Goal: Navigation & Orientation: Go to known website

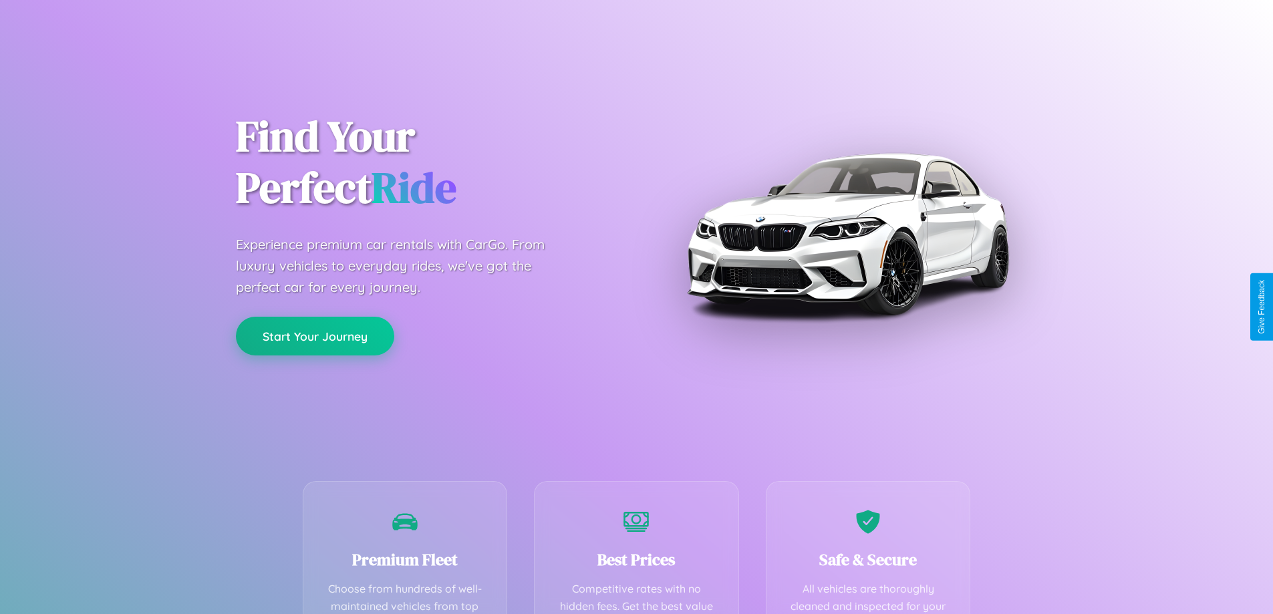
click at [315, 337] on button "Start Your Journey" at bounding box center [315, 336] width 158 height 39
click at [315, 335] on button "Start Your Journey" at bounding box center [315, 336] width 158 height 39
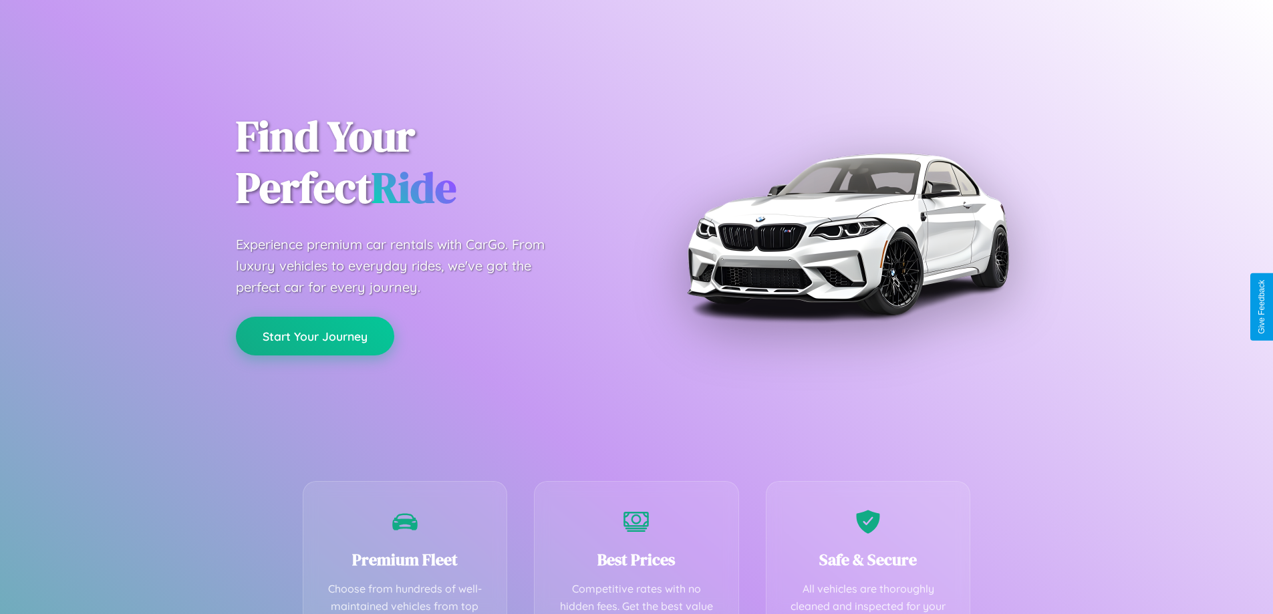
click at [315, 335] on button "Start Your Journey" at bounding box center [315, 336] width 158 height 39
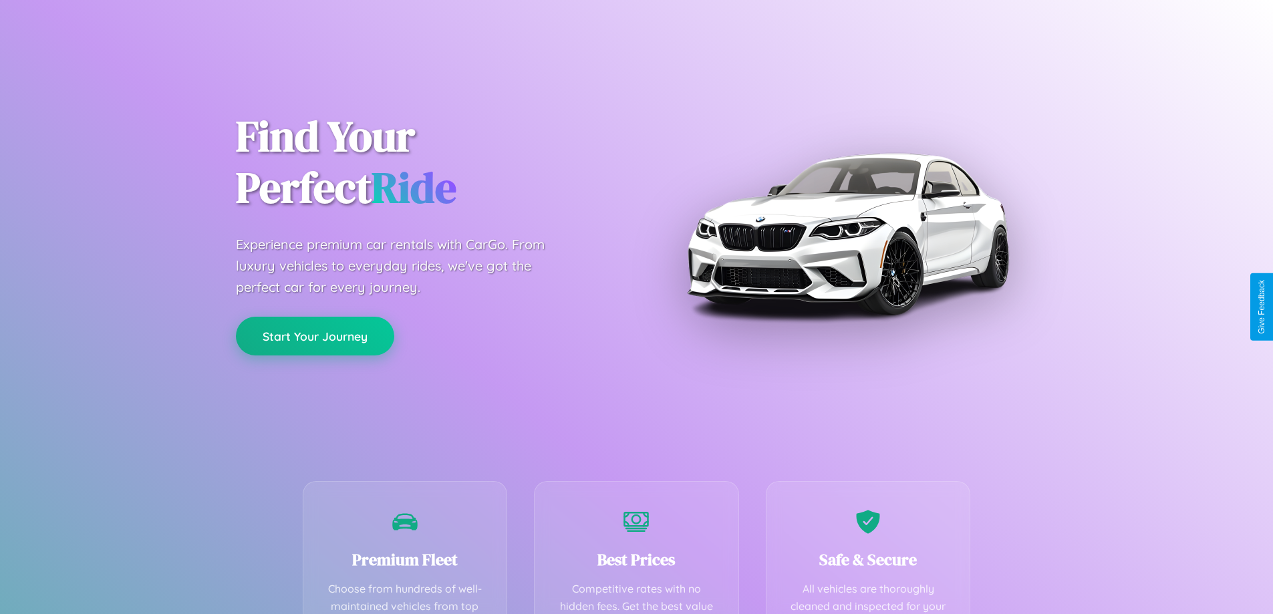
click at [315, 335] on button "Start Your Journey" at bounding box center [315, 336] width 158 height 39
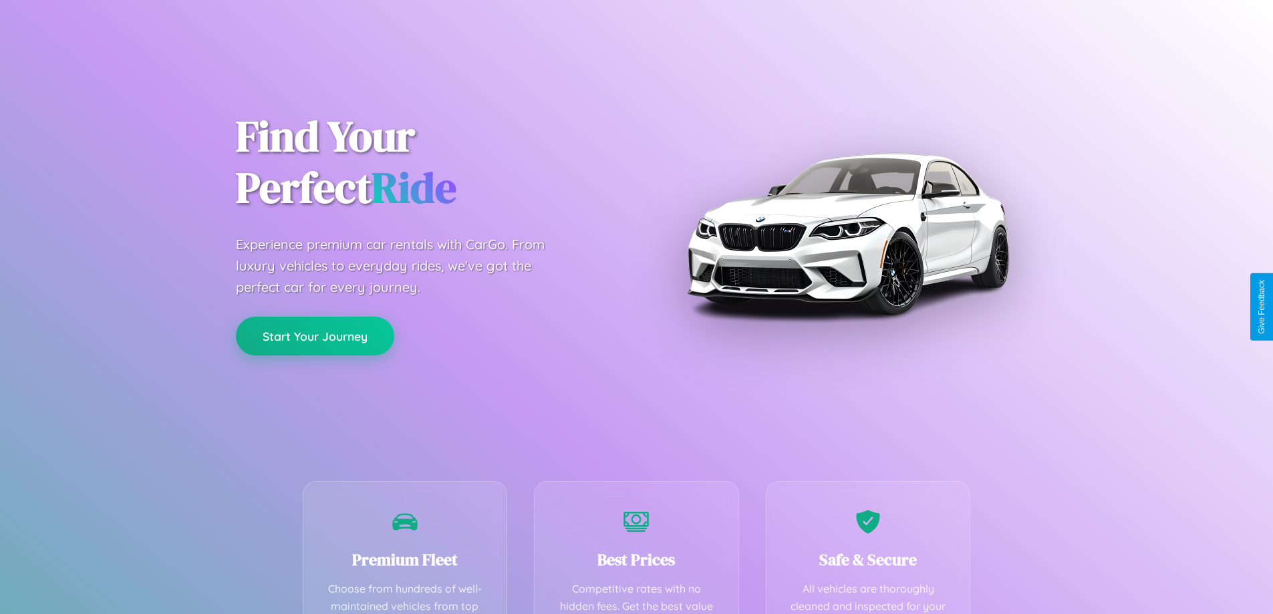
click at [315, 335] on button "Start Your Journey" at bounding box center [315, 336] width 158 height 39
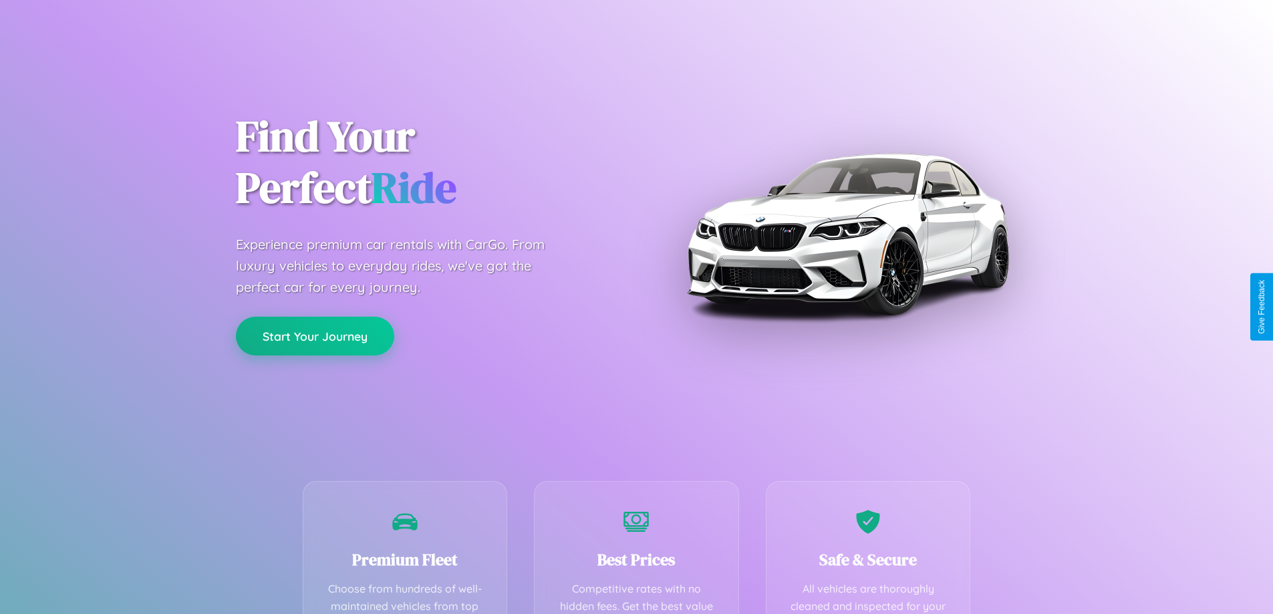
click at [315, 335] on button "Start Your Journey" at bounding box center [315, 336] width 158 height 39
